Goal: Use online tool/utility: Utilize a website feature to perform a specific function

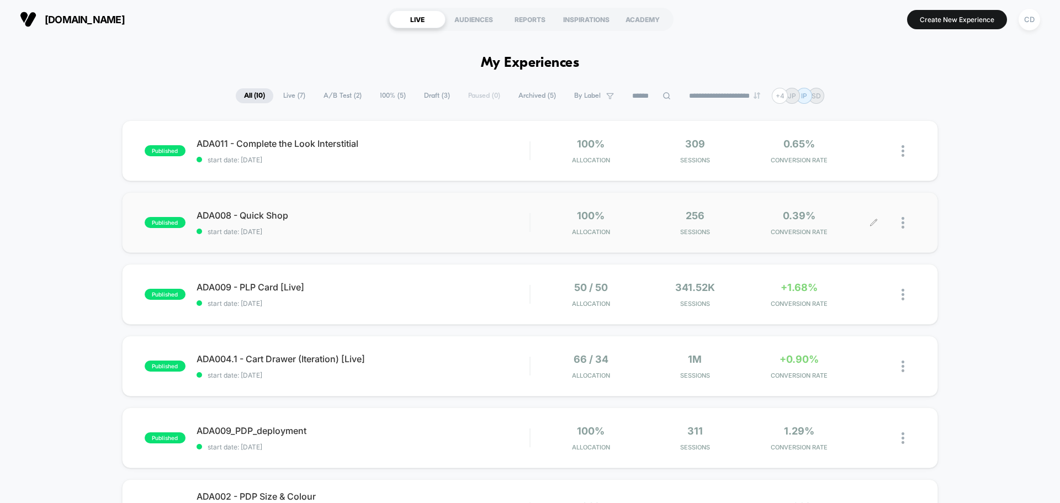
click at [874, 220] on icon at bounding box center [873, 223] width 8 height 8
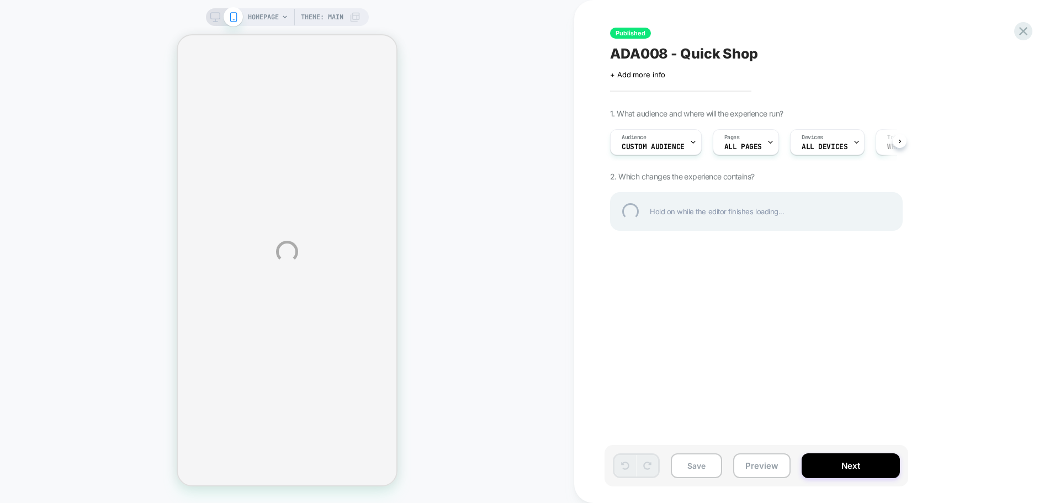
select select "**********"
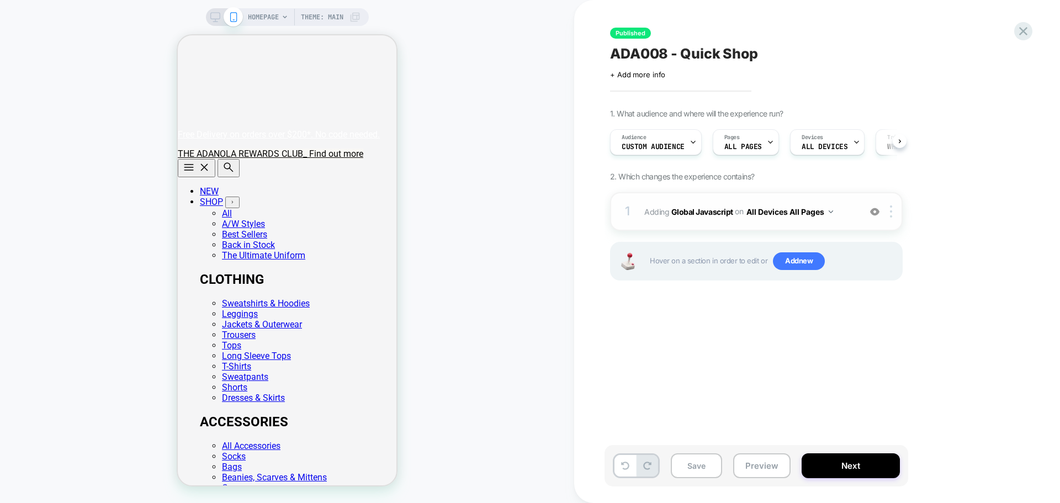
scroll to position [0, 1]
click at [704, 211] on b "Global Javascript" at bounding box center [702, 210] width 62 height 9
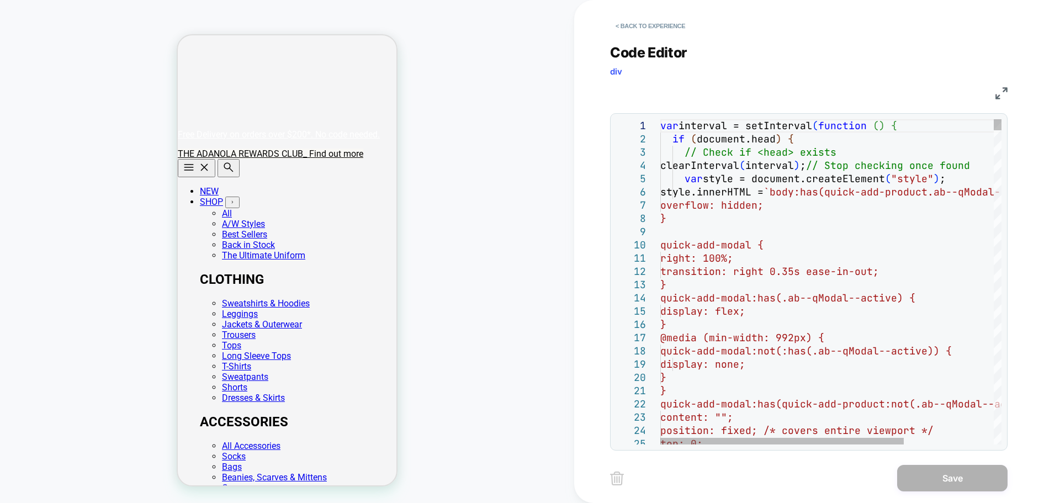
scroll to position [0, 0]
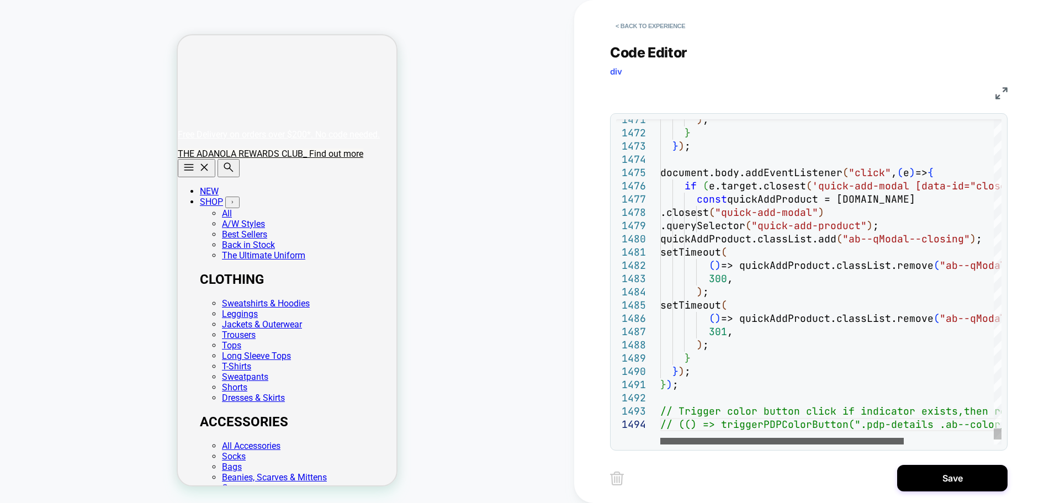
click at [726, 444] on div at bounding box center [781, 441] width 243 height 7
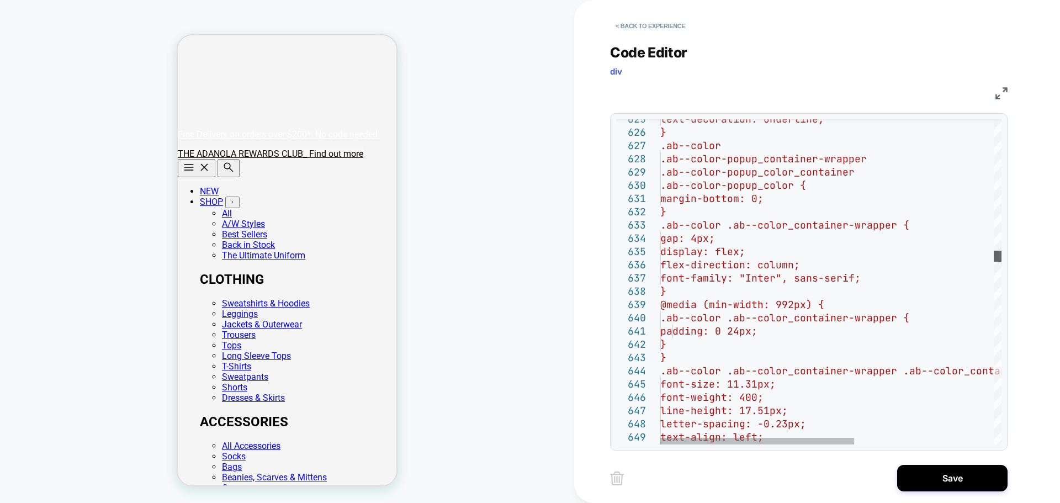
scroll to position [0, 219]
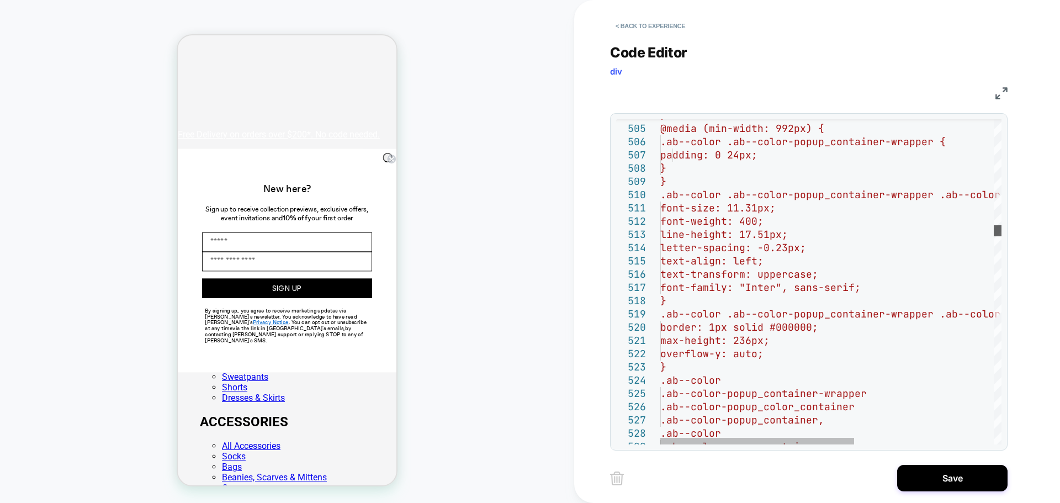
click at [994, 228] on div at bounding box center [998, 230] width 8 height 11
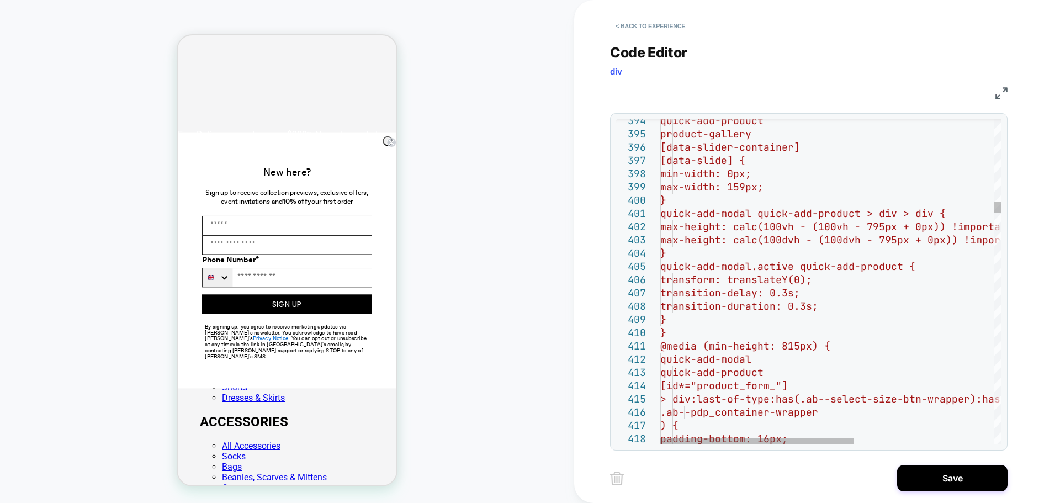
scroll to position [0, 161]
type textarea "**********"
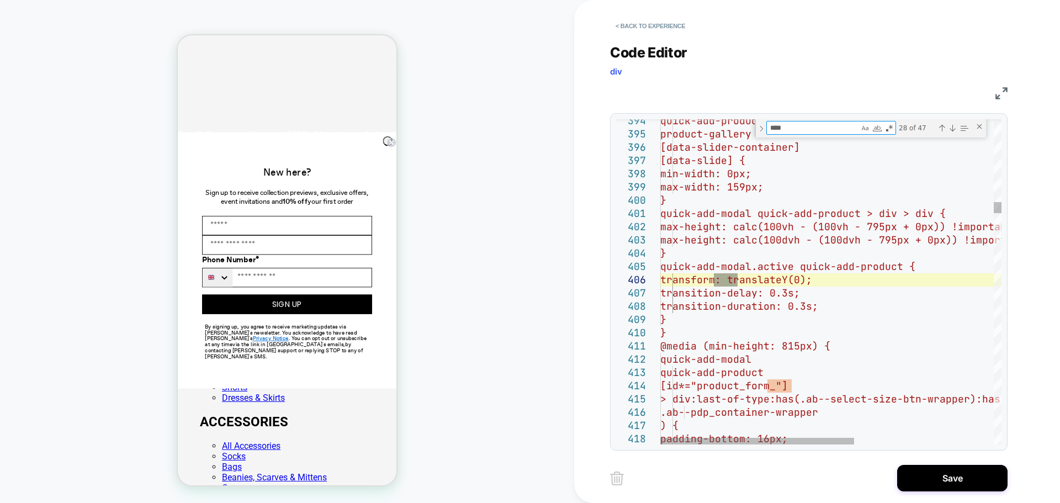
scroll to position [0, 219]
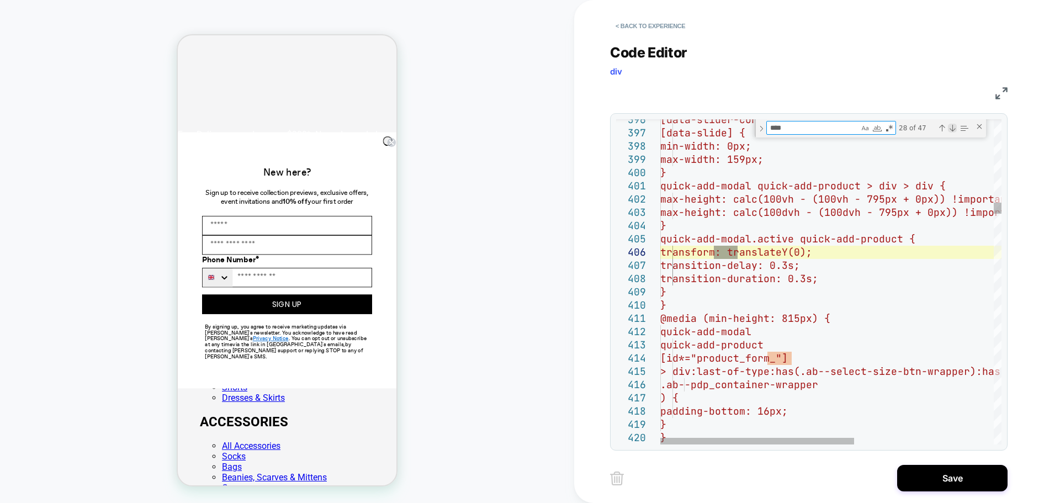
type textarea "****"
click at [952, 130] on div "Next Match (Enter)" at bounding box center [952, 128] width 9 height 9
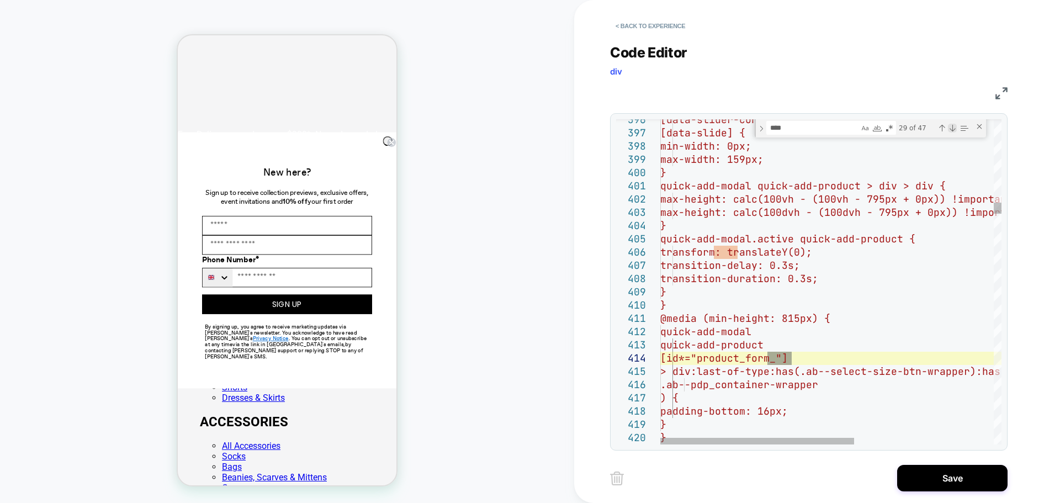
click at [952, 130] on div "Next Match (Enter)" at bounding box center [952, 128] width 9 height 9
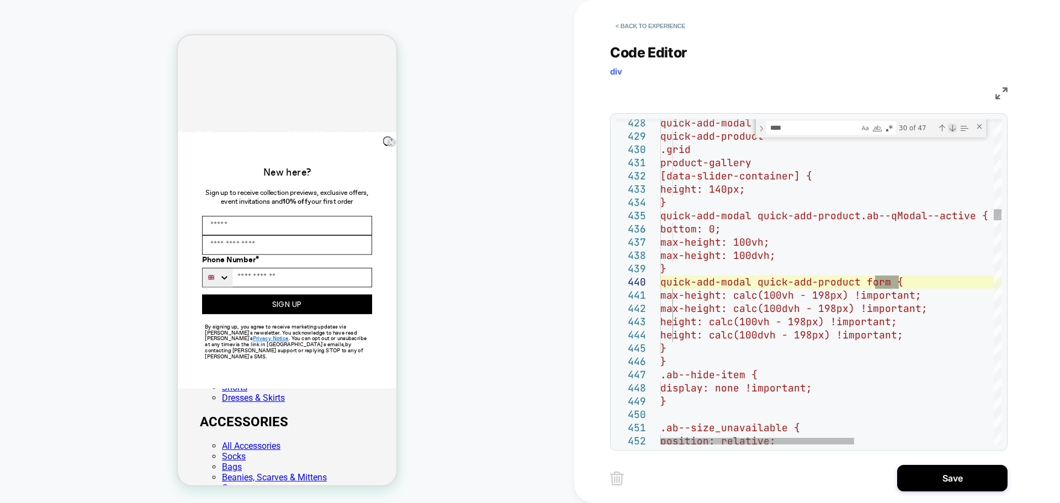
click at [952, 130] on div "Next Match (Enter)" at bounding box center [952, 128] width 9 height 9
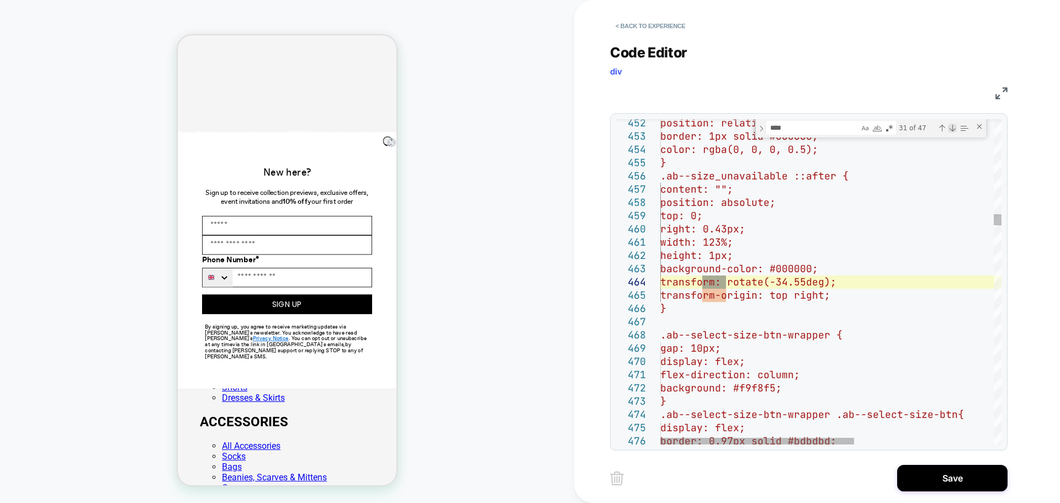
click at [952, 130] on div "Next Match (Enter)" at bounding box center [952, 128] width 9 height 9
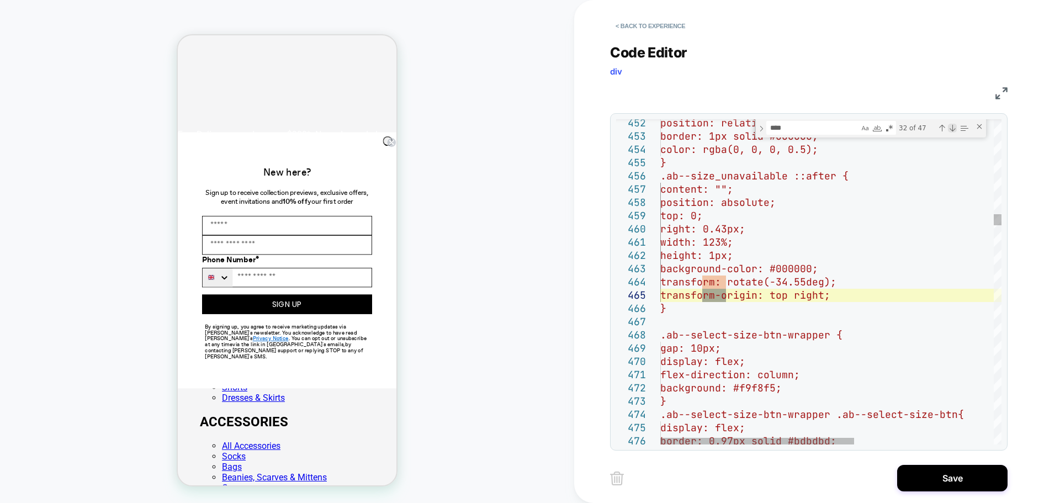
click at [952, 130] on div "Next Match (Enter)" at bounding box center [952, 128] width 9 height 9
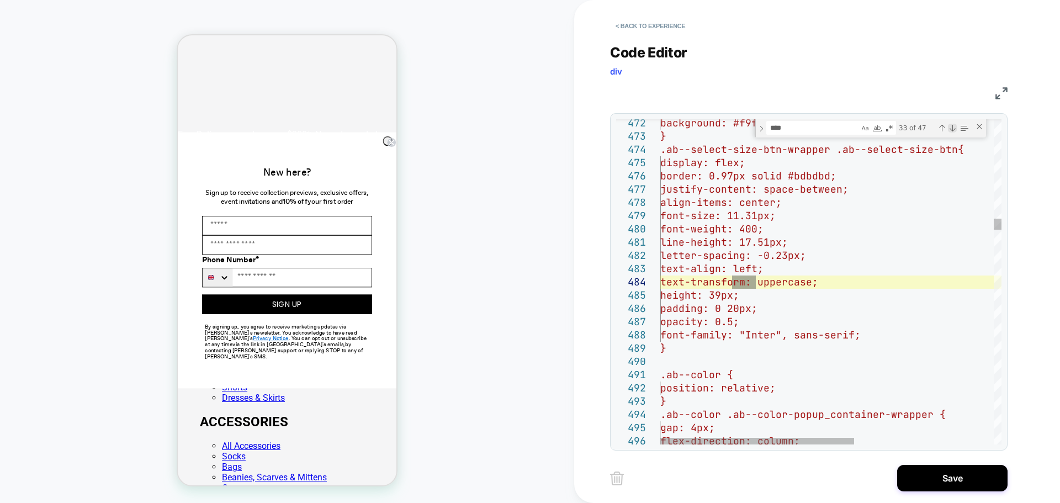
scroll to position [0, 0]
click at [952, 130] on div "Next Match (Enter)" at bounding box center [952, 128] width 9 height 9
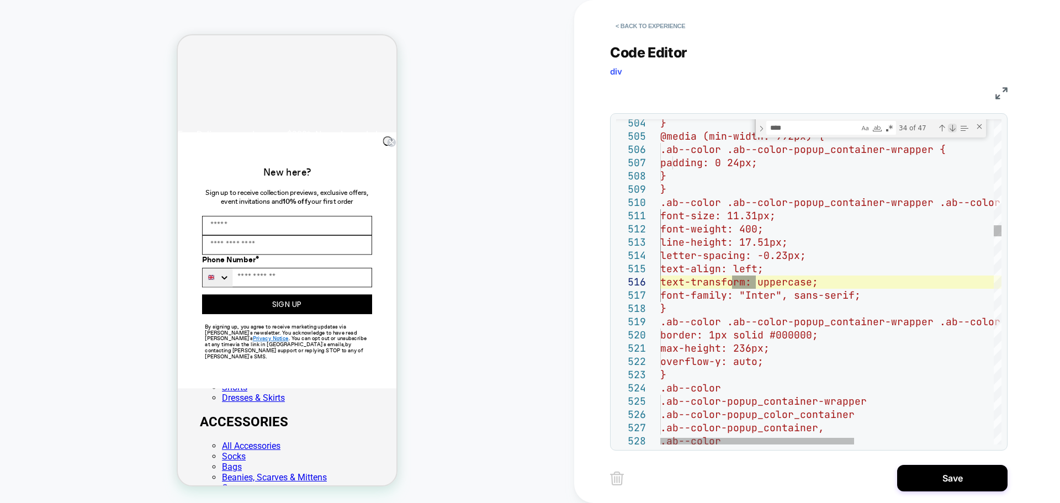
click at [952, 130] on div "Next Match (Enter)" at bounding box center [952, 128] width 9 height 9
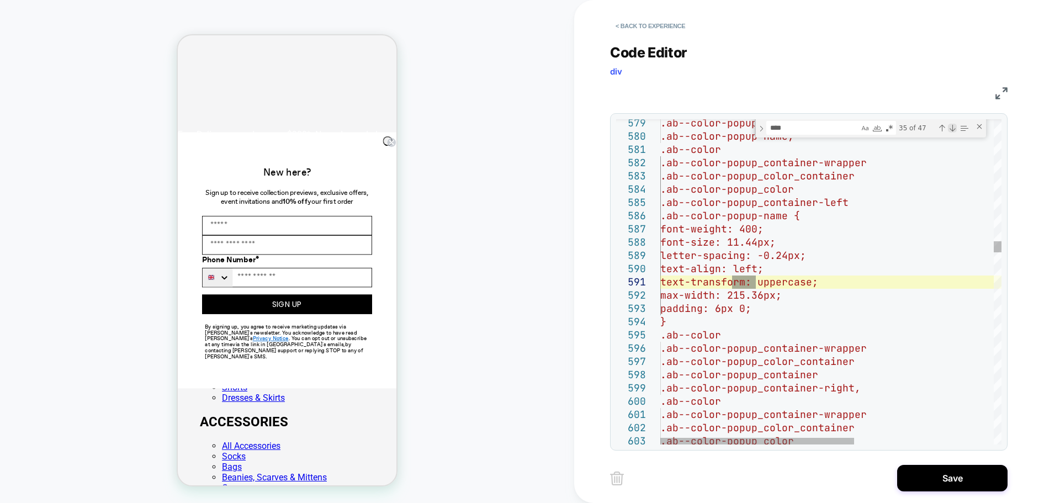
click at [952, 130] on div "Next Match (Enter)" at bounding box center [952, 128] width 9 height 9
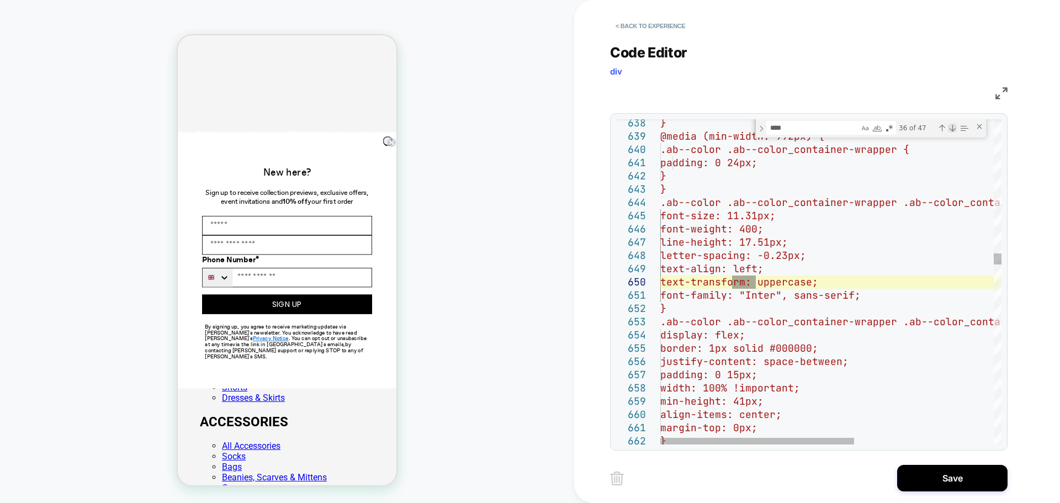
click at [952, 130] on div "Next Match (Enter)" at bounding box center [952, 128] width 9 height 9
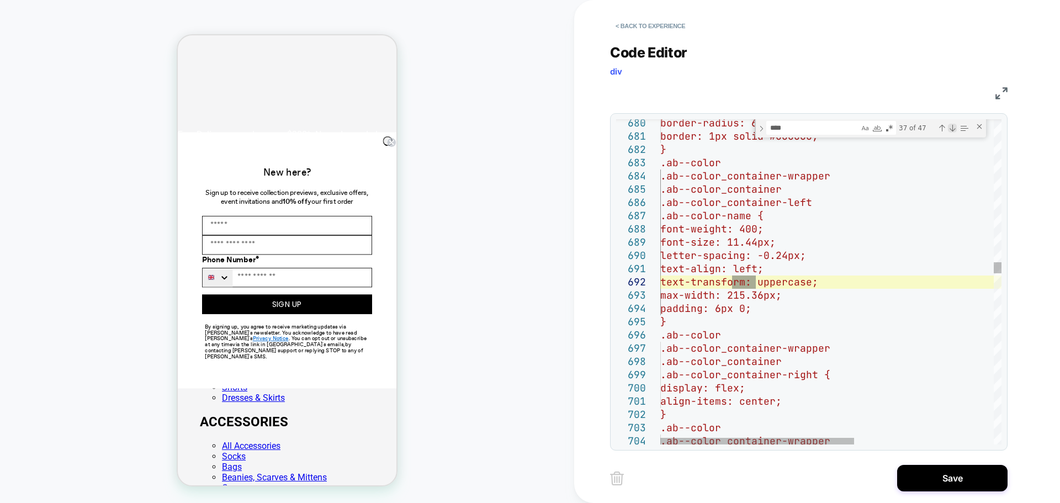
click at [952, 130] on div "Next Match (Enter)" at bounding box center [952, 128] width 9 height 9
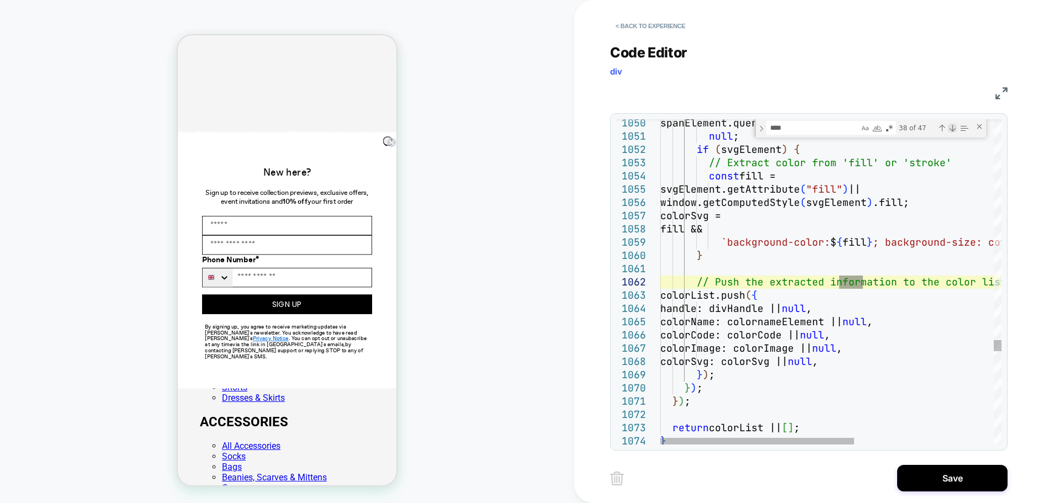
click at [952, 130] on div "Next Match (Enter)" at bounding box center [952, 128] width 9 height 9
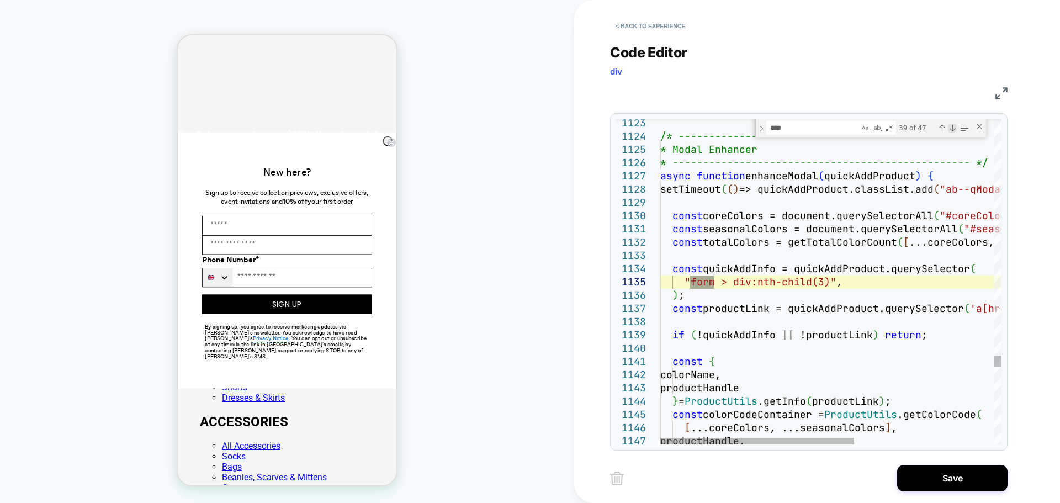
click at [952, 130] on div "Next Match (Enter)" at bounding box center [952, 128] width 9 height 9
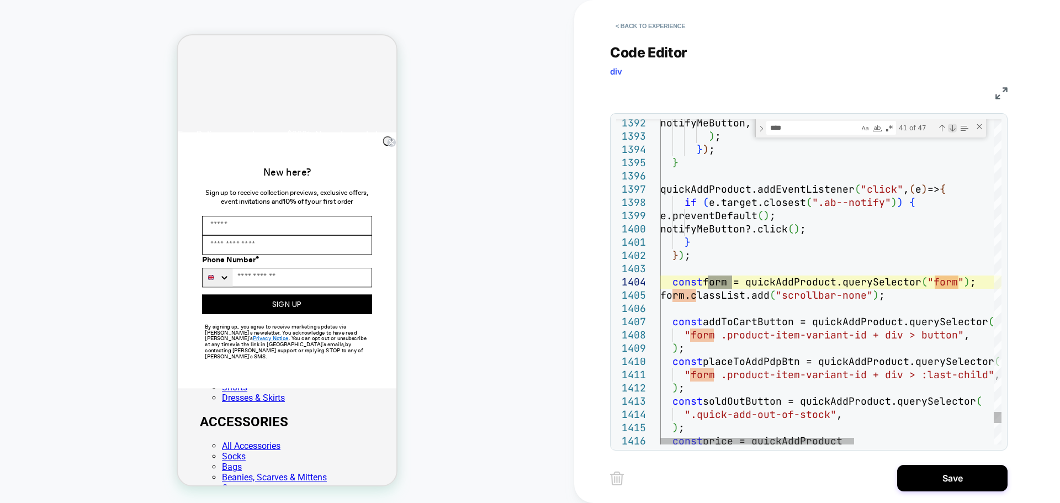
click at [952, 130] on div "Next Match (Enter)" at bounding box center [952, 128] width 9 height 9
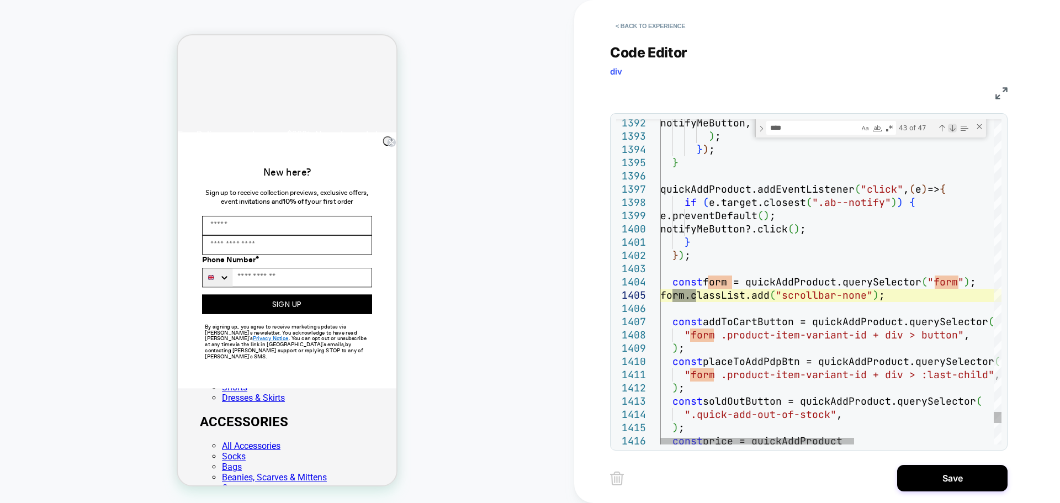
click at [952, 130] on div "Next Match (Enter)" at bounding box center [952, 128] width 9 height 9
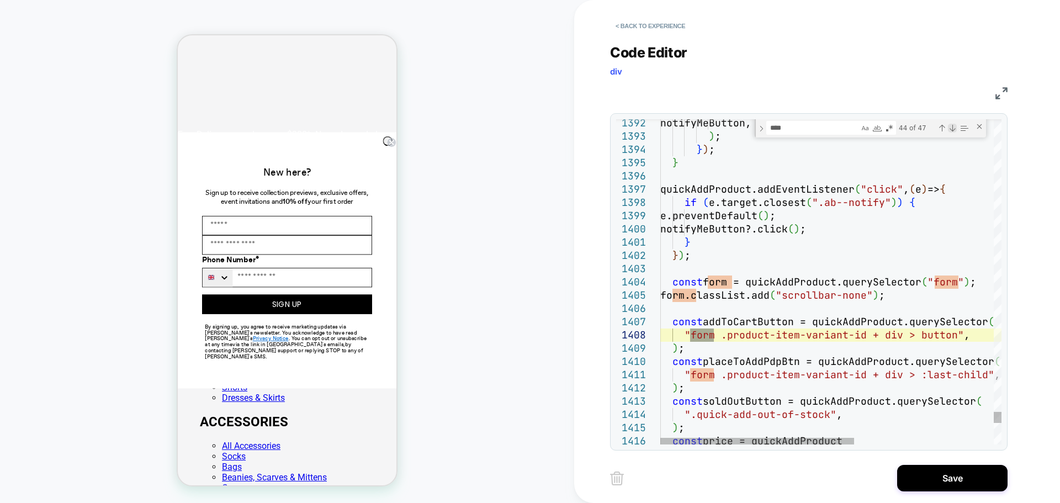
click at [952, 130] on div "Next Match (Enter)" at bounding box center [952, 128] width 9 height 9
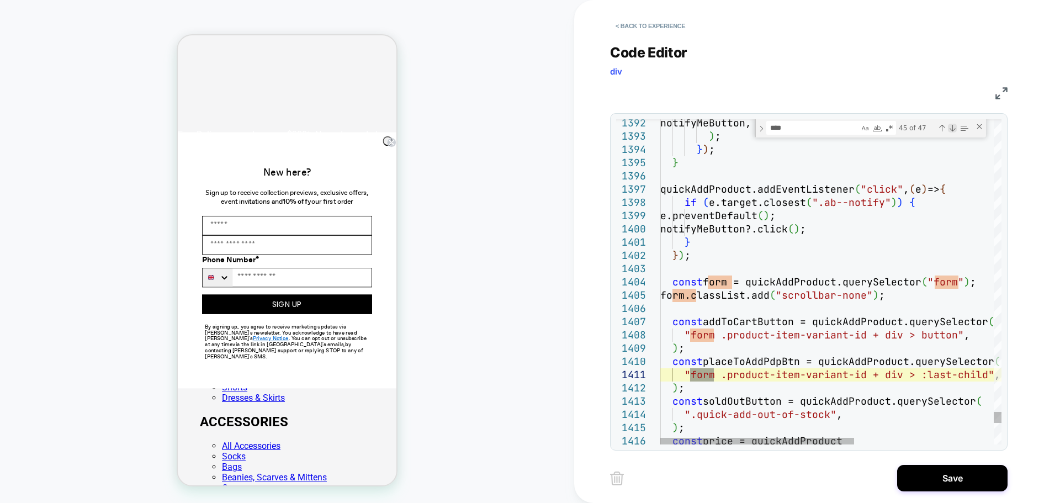
click at [952, 130] on div "Next Match (Enter)" at bounding box center [952, 128] width 9 height 9
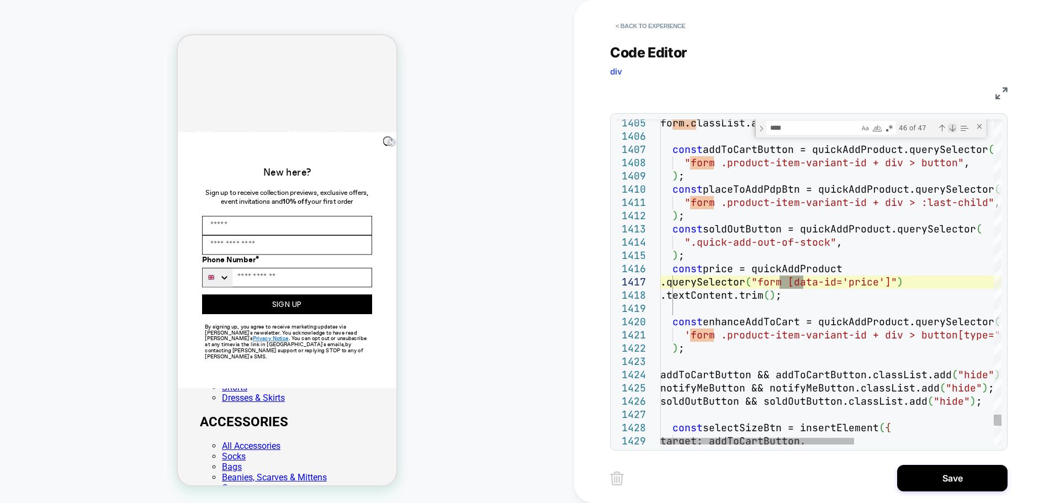
click at [952, 130] on div "Next Match (Enter)" at bounding box center [952, 128] width 9 height 9
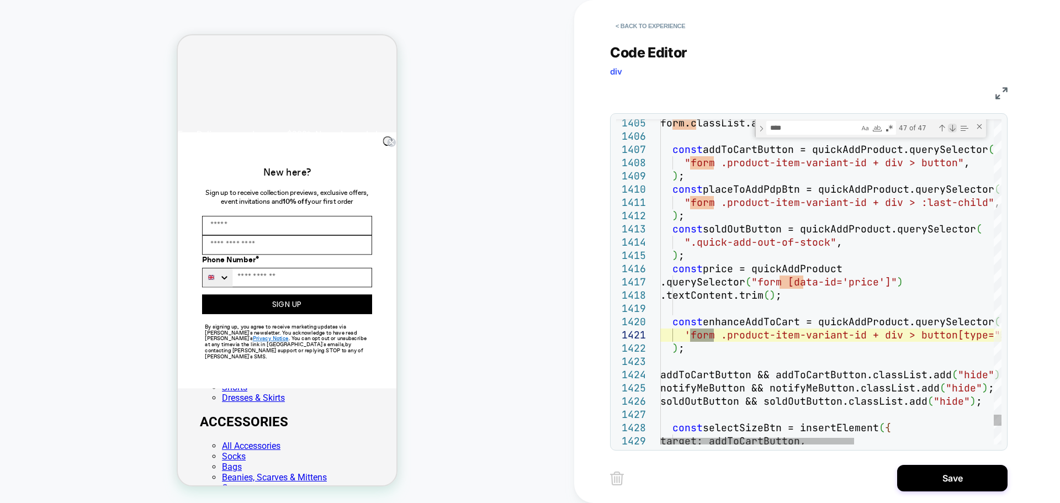
click at [952, 130] on div "Next Match (Enter)" at bounding box center [952, 128] width 9 height 9
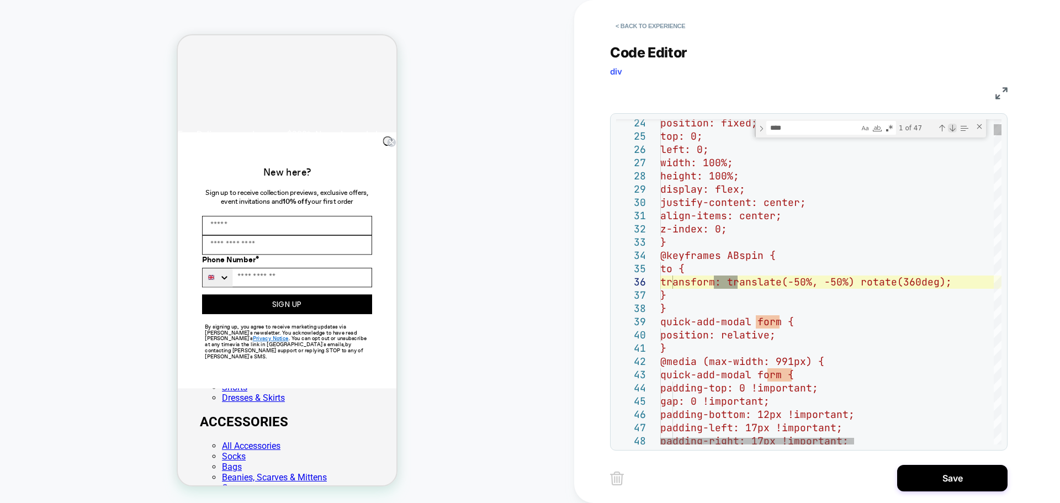
scroll to position [0, 0]
click at [952, 130] on div "Next Match (Enter)" at bounding box center [952, 128] width 9 height 9
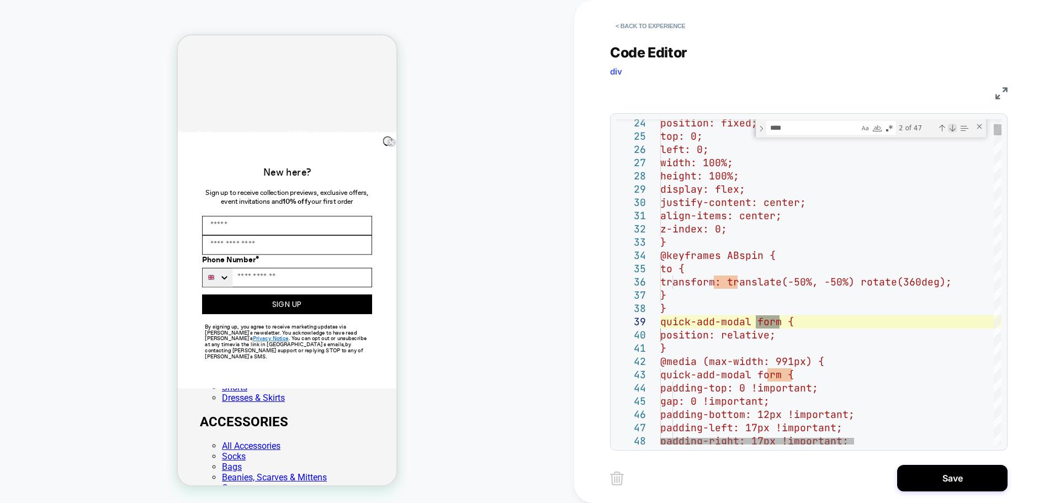
click at [952, 130] on div "Next Match (Enter)" at bounding box center [952, 128] width 9 height 9
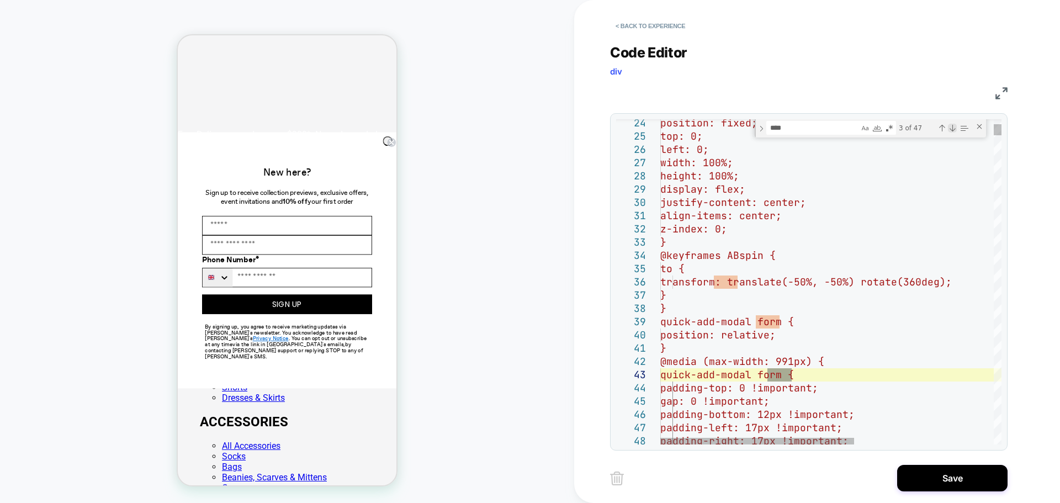
click at [952, 130] on div "Next Match (Enter)" at bounding box center [952, 128] width 9 height 9
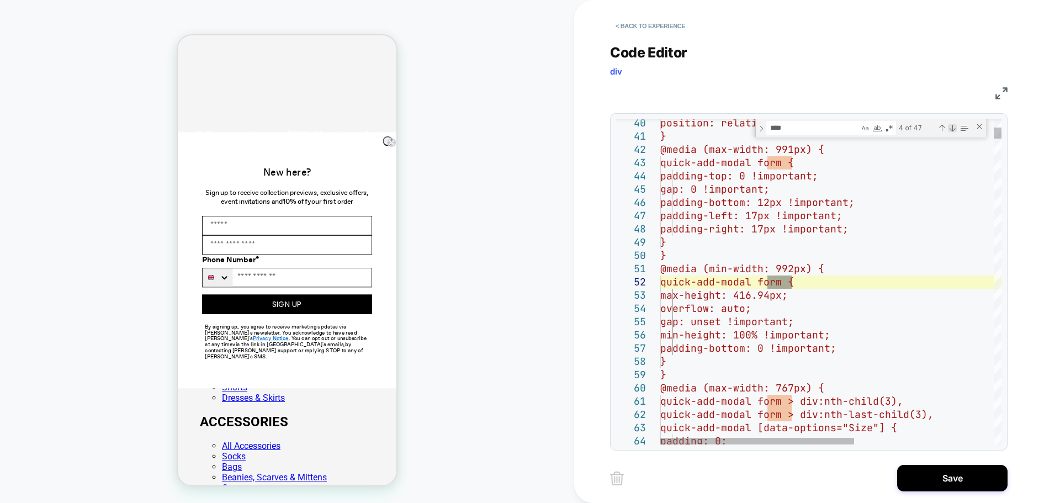
click at [952, 130] on div "Next Match (Enter)" at bounding box center [952, 128] width 9 height 9
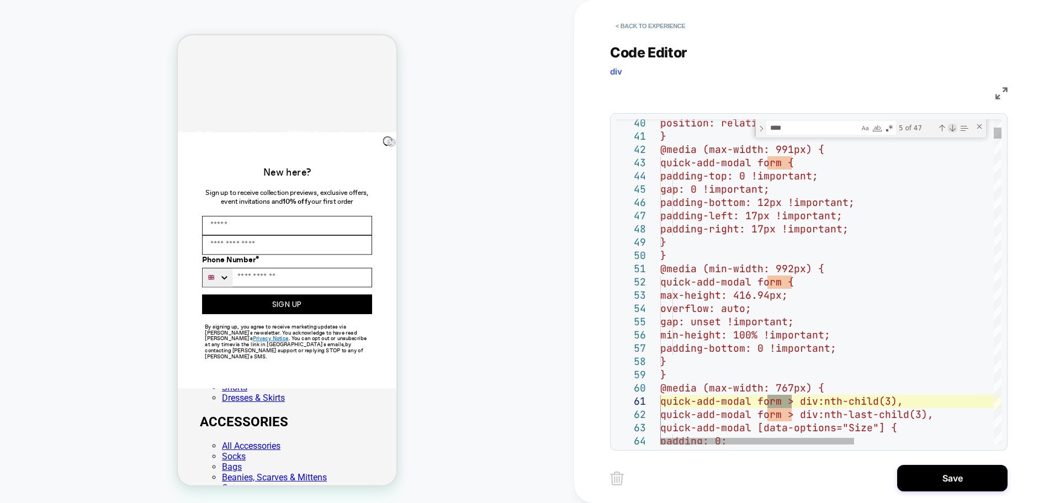
click at [952, 130] on div "Next Match (Enter)" at bounding box center [952, 128] width 9 height 9
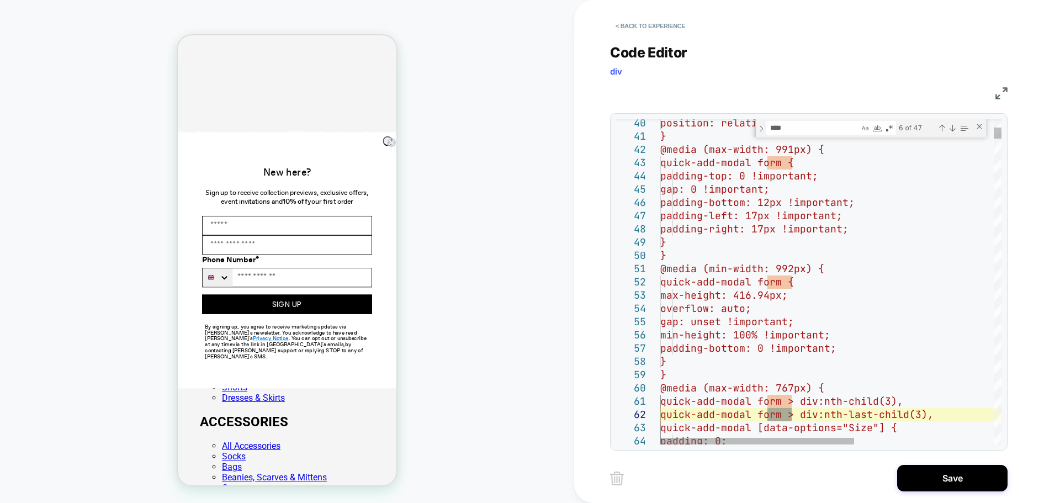
click at [784, 131] on textarea "****" at bounding box center [813, 127] width 92 height 13
type textarea "**********"
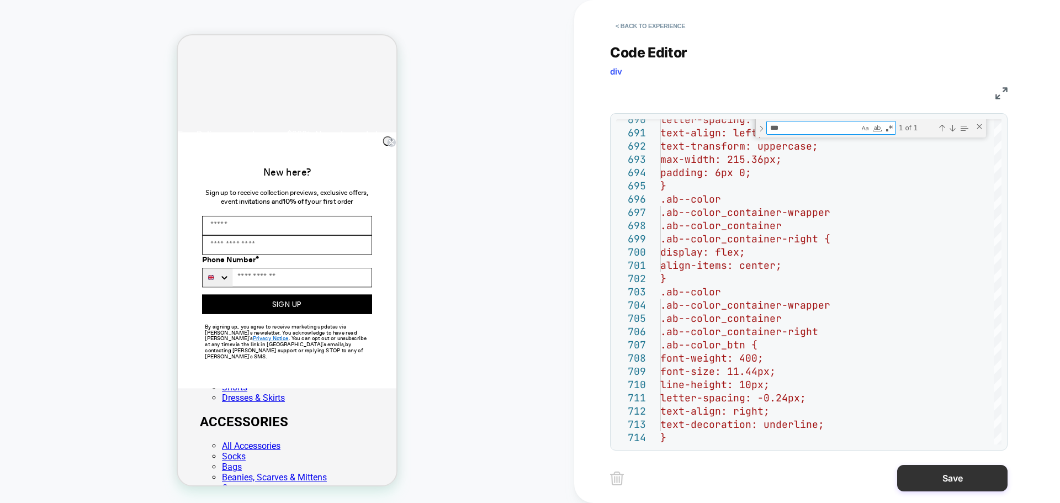
type textarea "***"
click at [921, 475] on button "Save" at bounding box center [952, 478] width 110 height 26
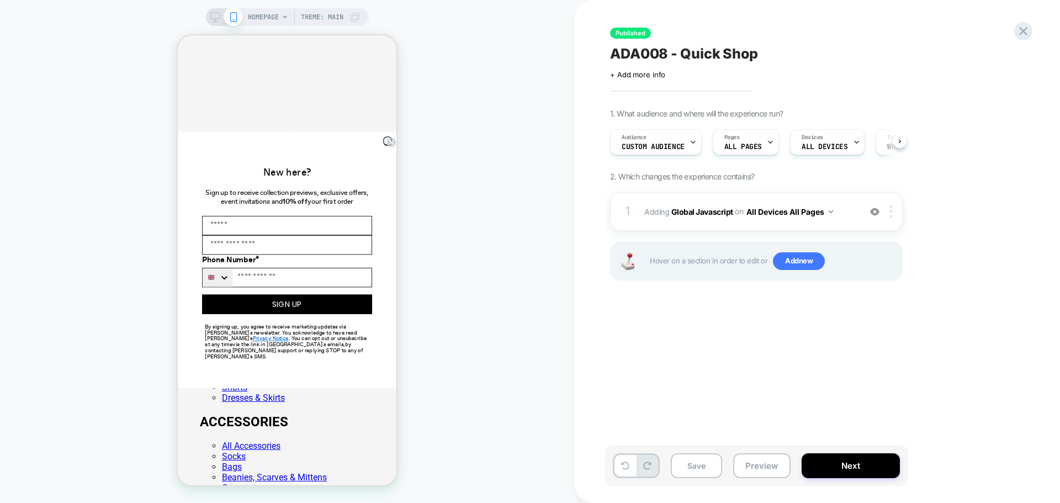
scroll to position [0, 1]
click at [821, 464] on button "Next" at bounding box center [850, 465] width 98 height 25
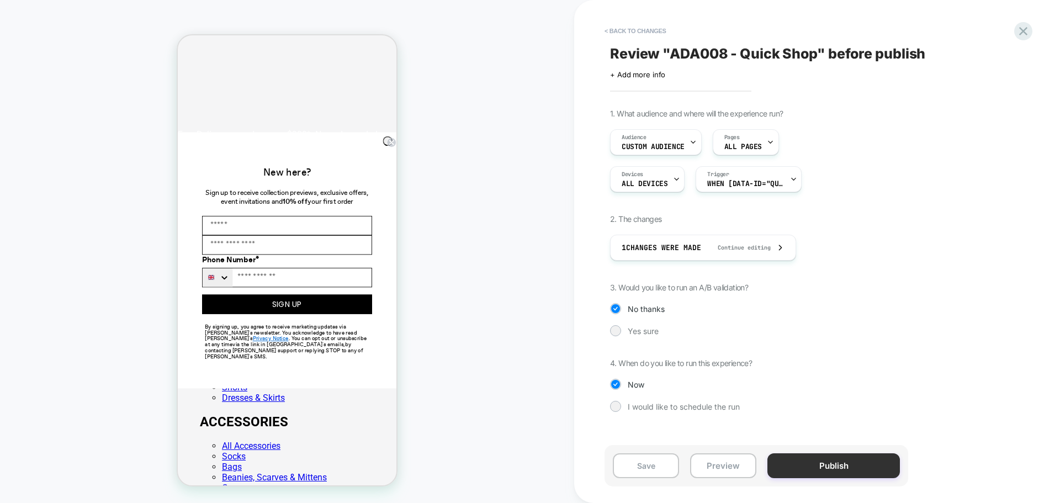
click at [822, 469] on button "Publish" at bounding box center [833, 465] width 132 height 25
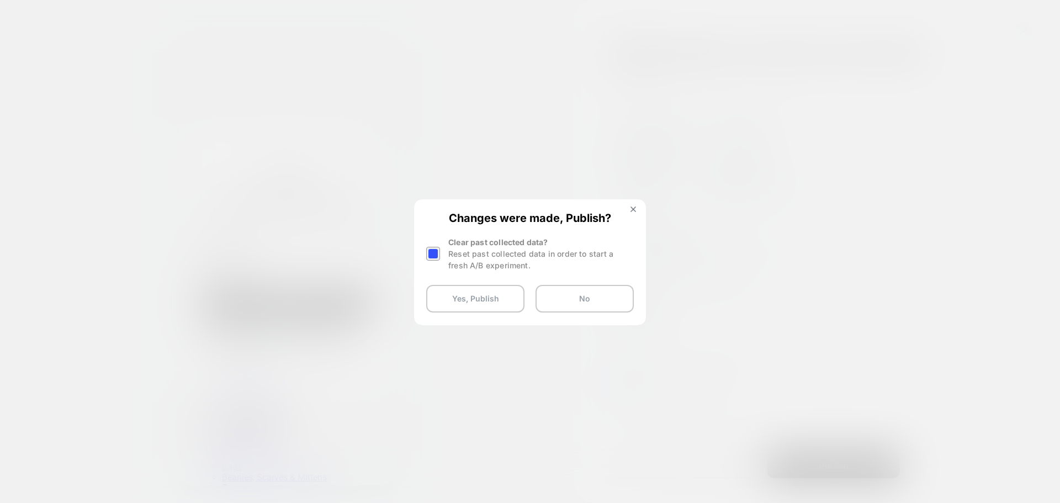
click at [432, 258] on div at bounding box center [433, 254] width 14 height 14
click at [456, 301] on button "Yes, Publish" at bounding box center [475, 299] width 98 height 28
